Goal: Navigation & Orientation: Find specific page/section

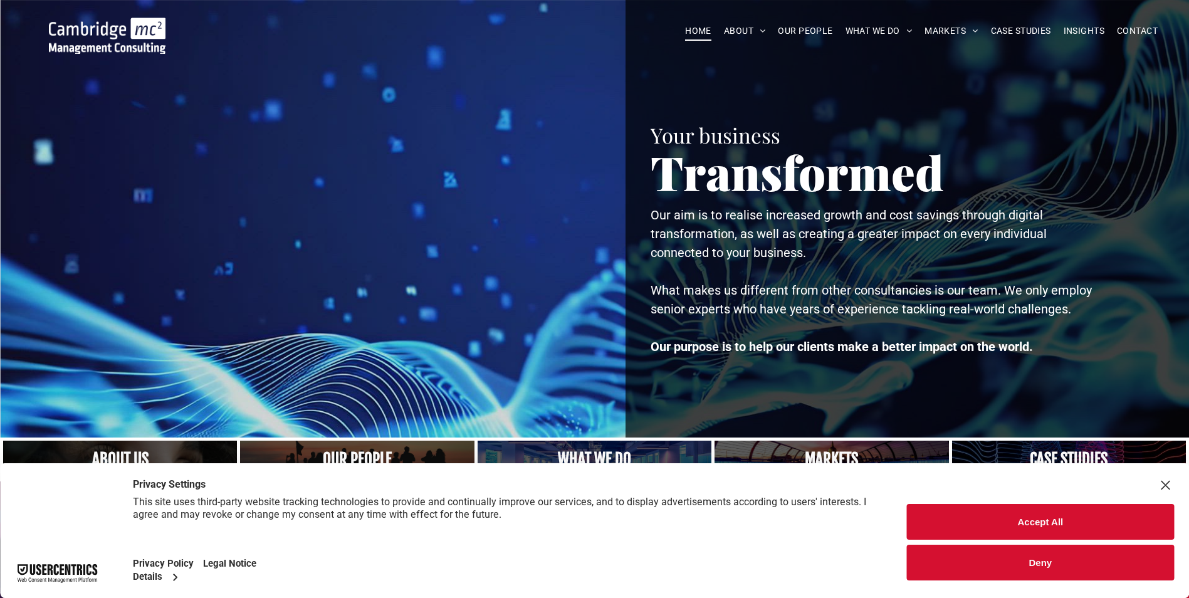
click at [1035, 560] on button "Deny" at bounding box center [1040, 563] width 267 height 36
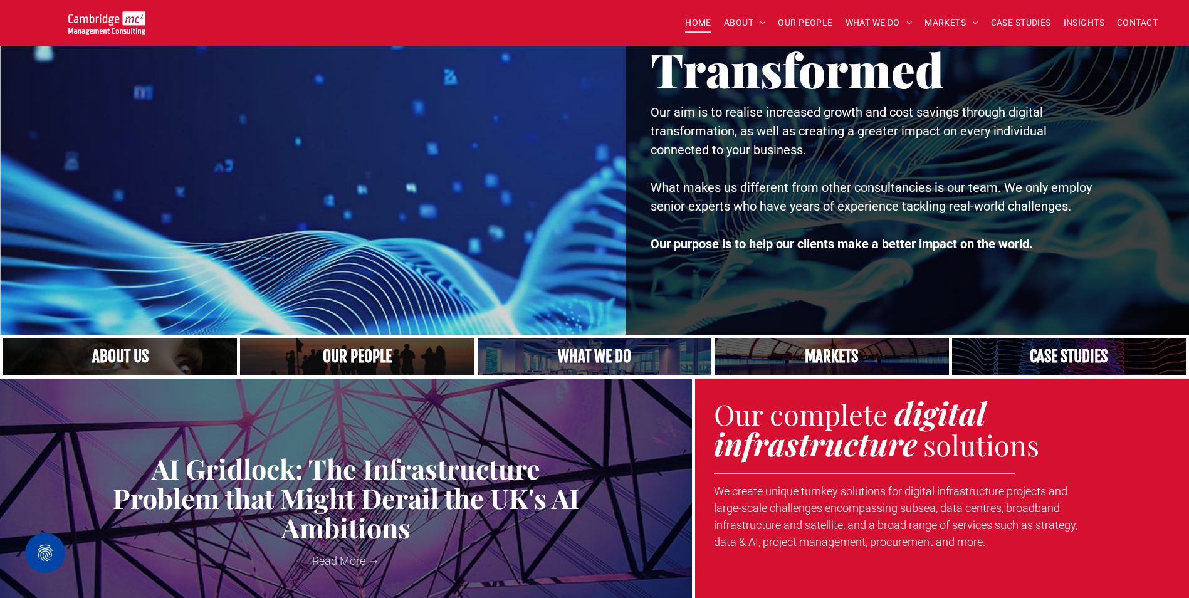
scroll to position [125, 0]
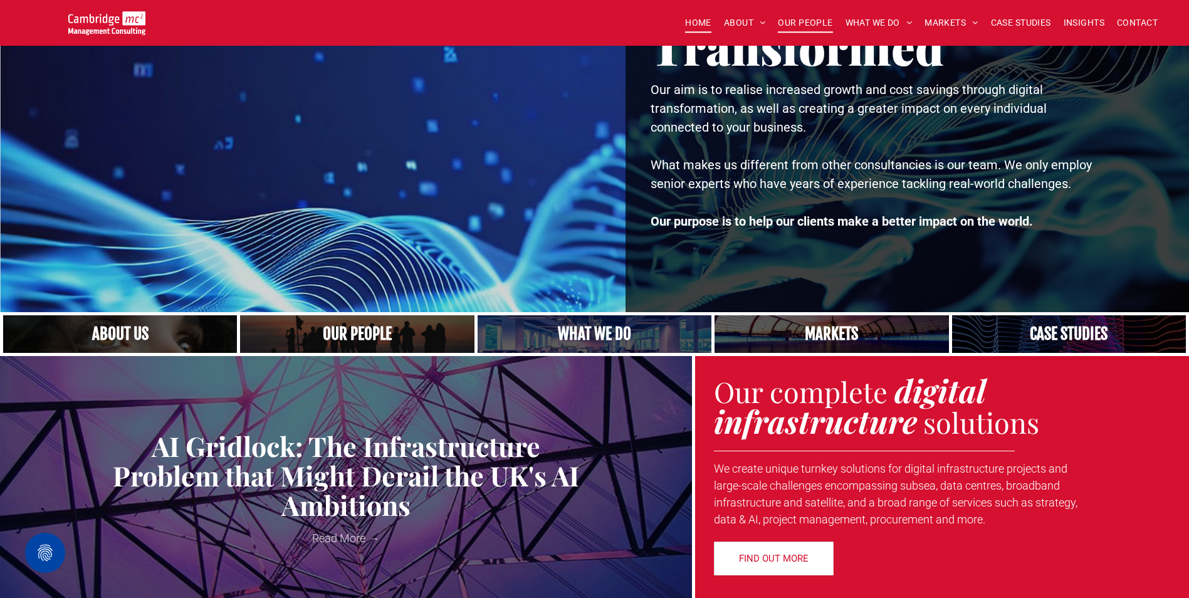
click at [806, 24] on span "OUR PEOPLE" at bounding box center [805, 22] width 55 height 19
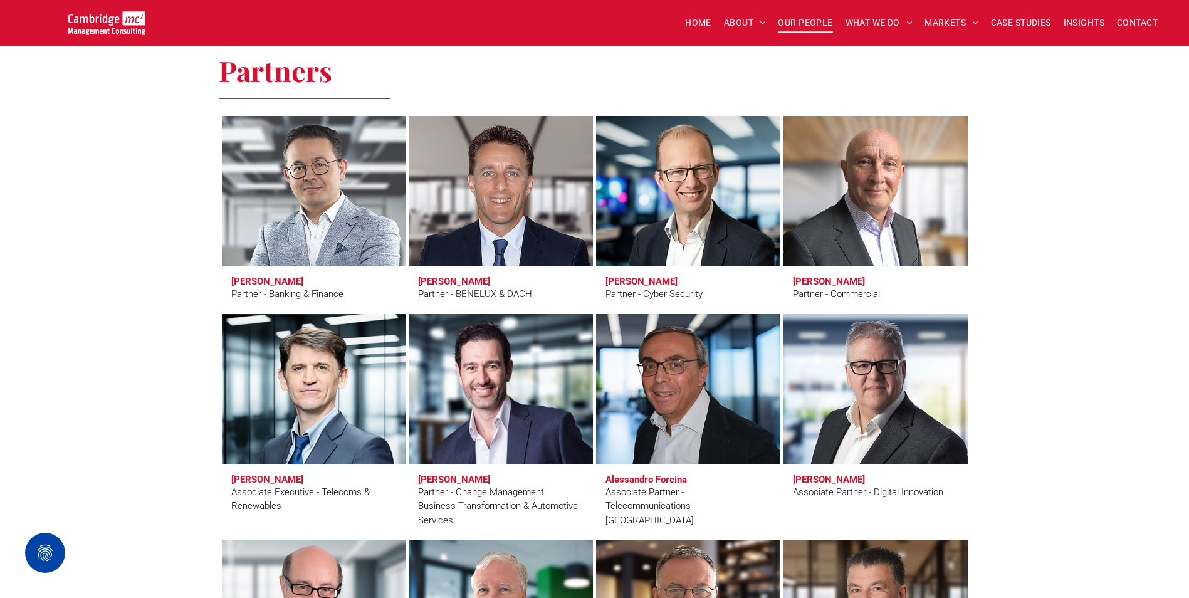
scroll to position [2445, 0]
